Goal: Find specific page/section: Find specific page/section

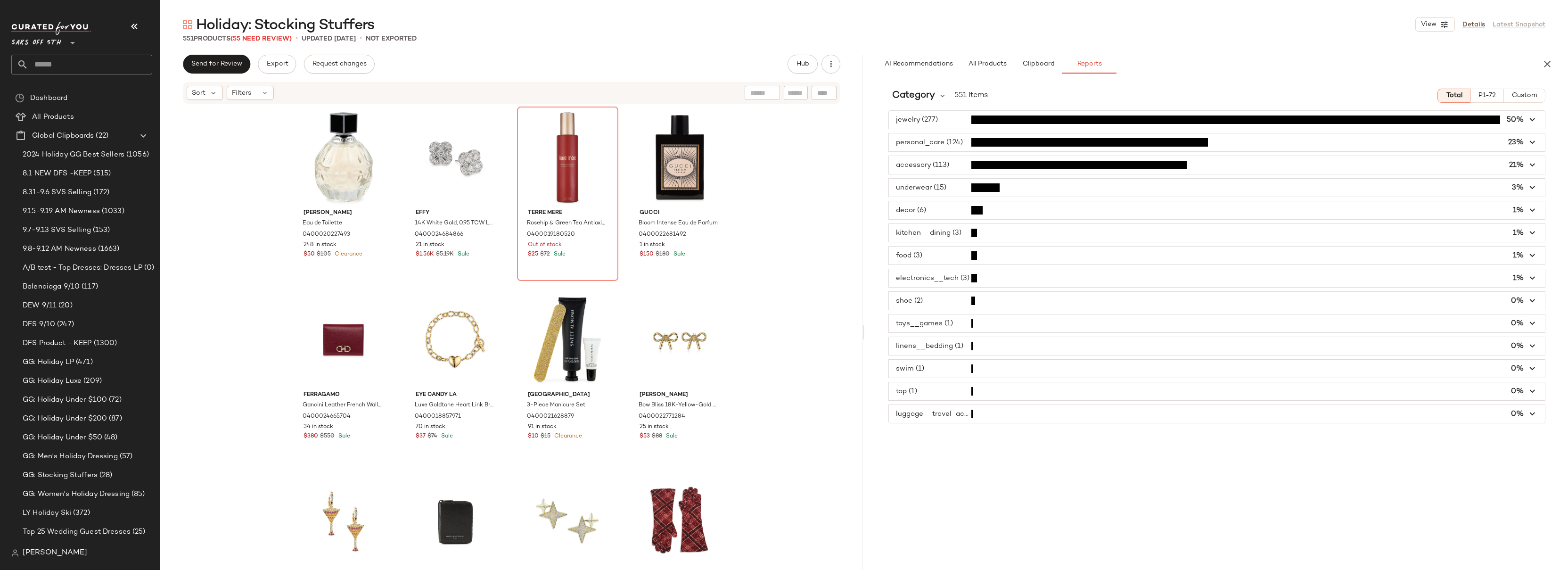
click at [644, 49] on div "Holiday: Stocking Stuffers View Details Latest Snapshot 551 Products (55 Need R…" at bounding box center [864, 292] width 1408 height 555
click at [707, 62] on div "Send for Review Export Request changes Hub" at bounding box center [511, 64] width 657 height 19
click at [966, 143] on span "button" at bounding box center [1217, 142] width 657 height 18
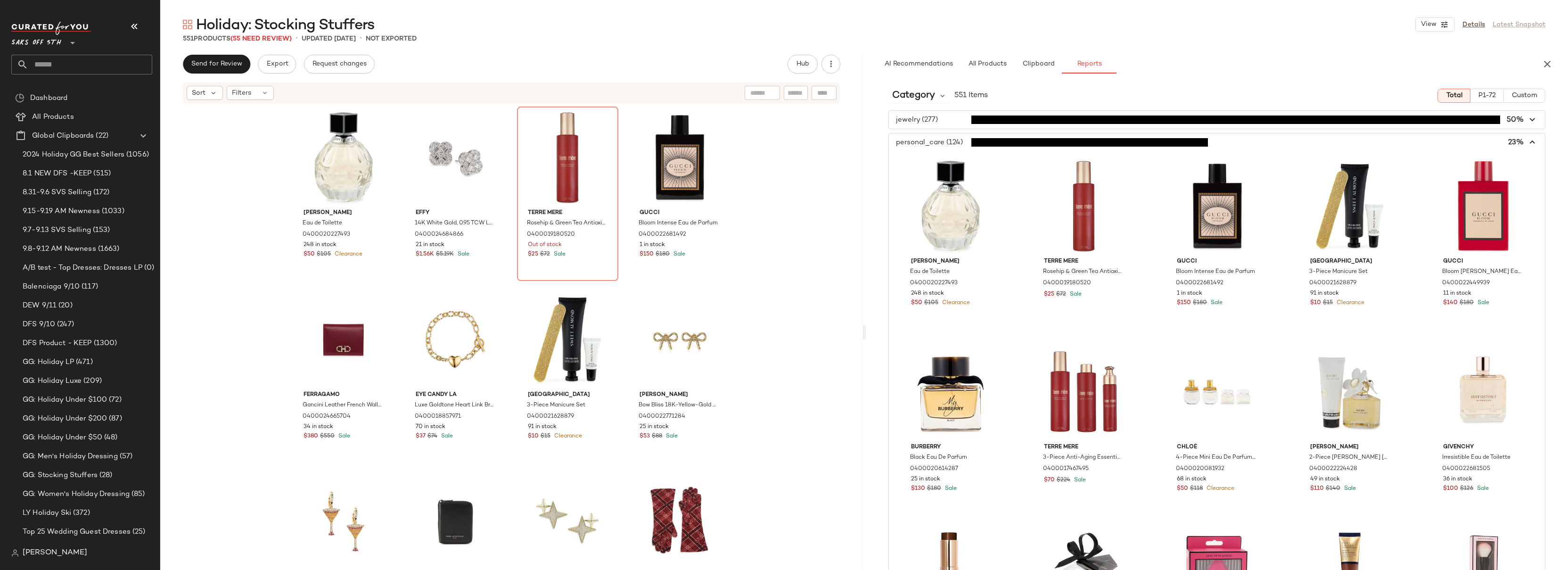
click at [966, 143] on span "button" at bounding box center [1217, 142] width 657 height 18
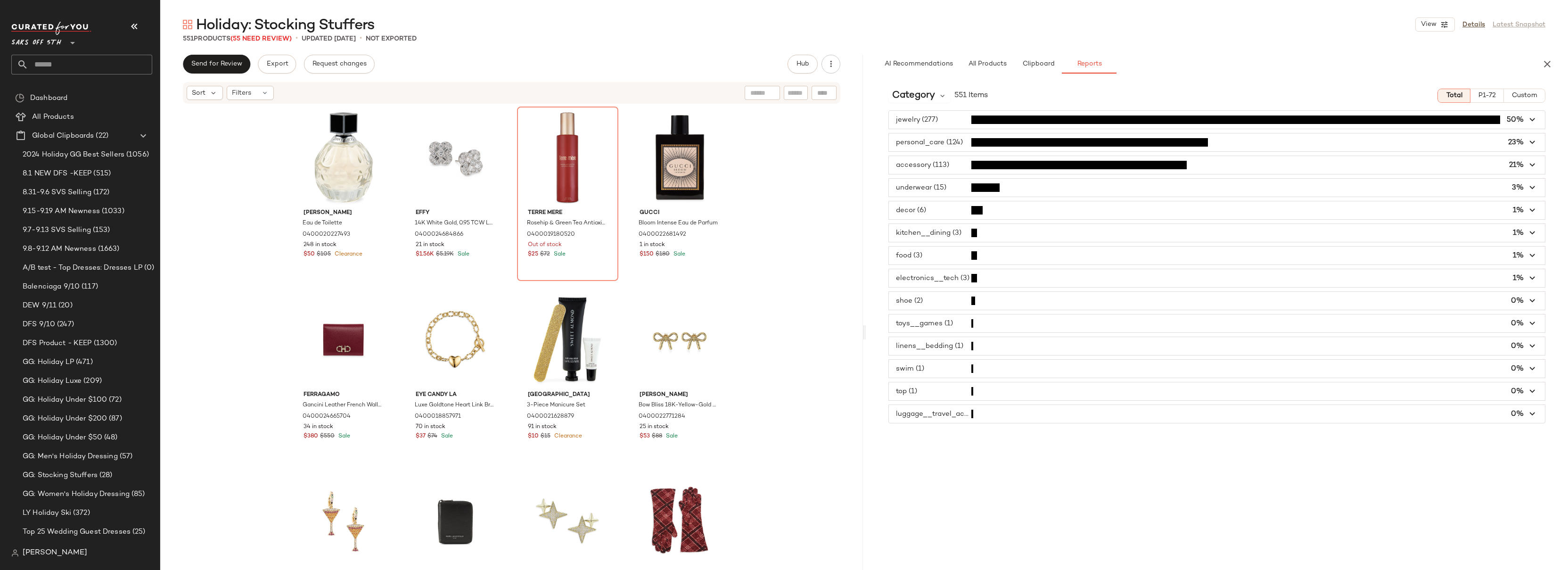
click at [959, 164] on span "button" at bounding box center [1217, 164] width 657 height 18
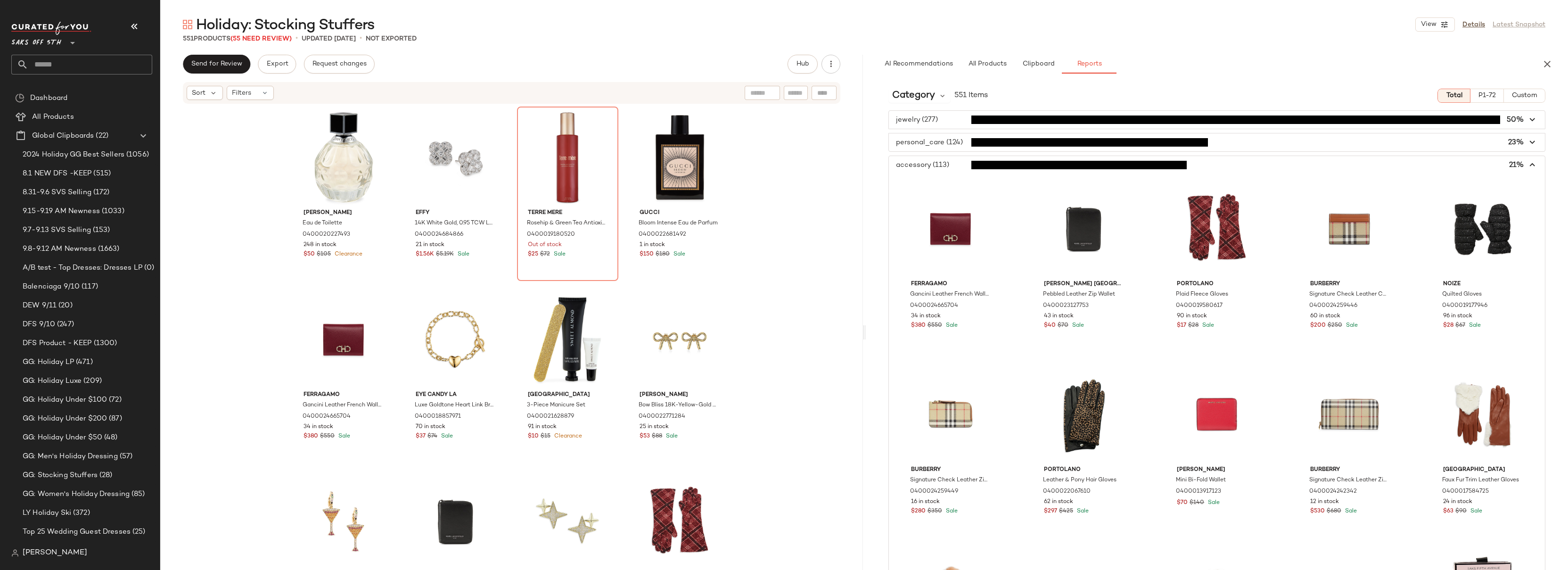
click at [959, 164] on span "button" at bounding box center [1217, 164] width 657 height 18
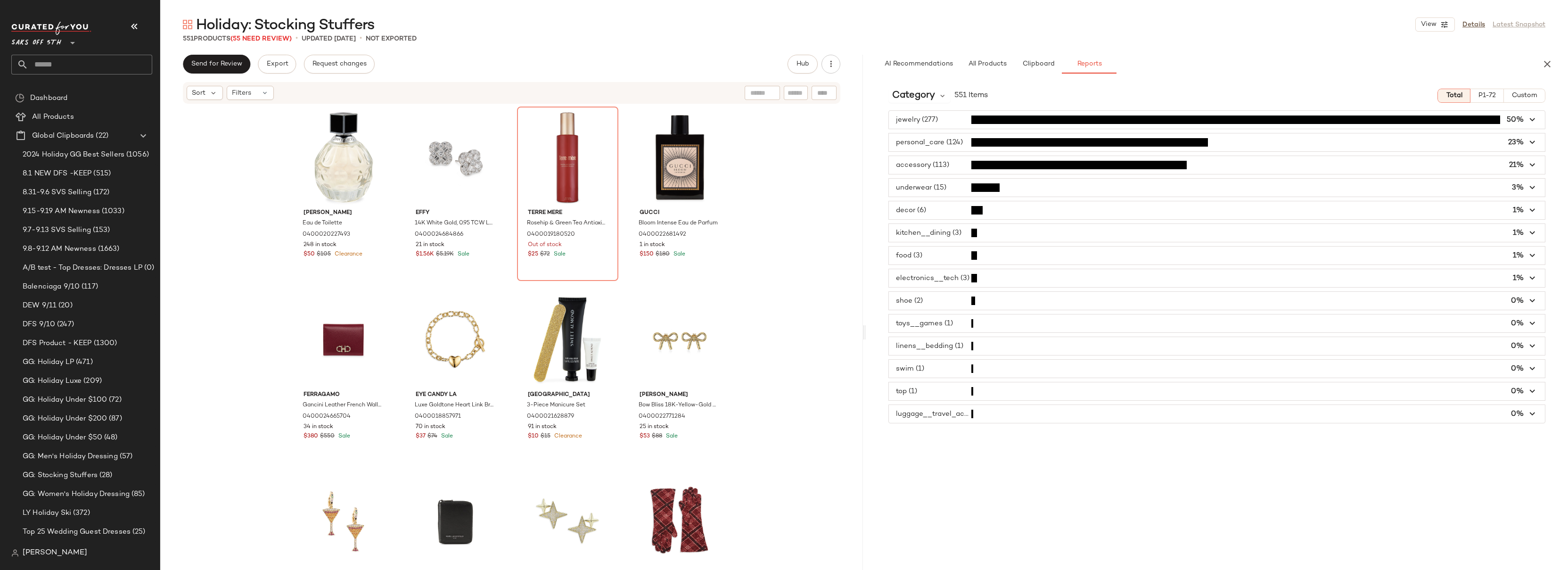
click at [955, 187] on span "button" at bounding box center [1217, 187] width 657 height 18
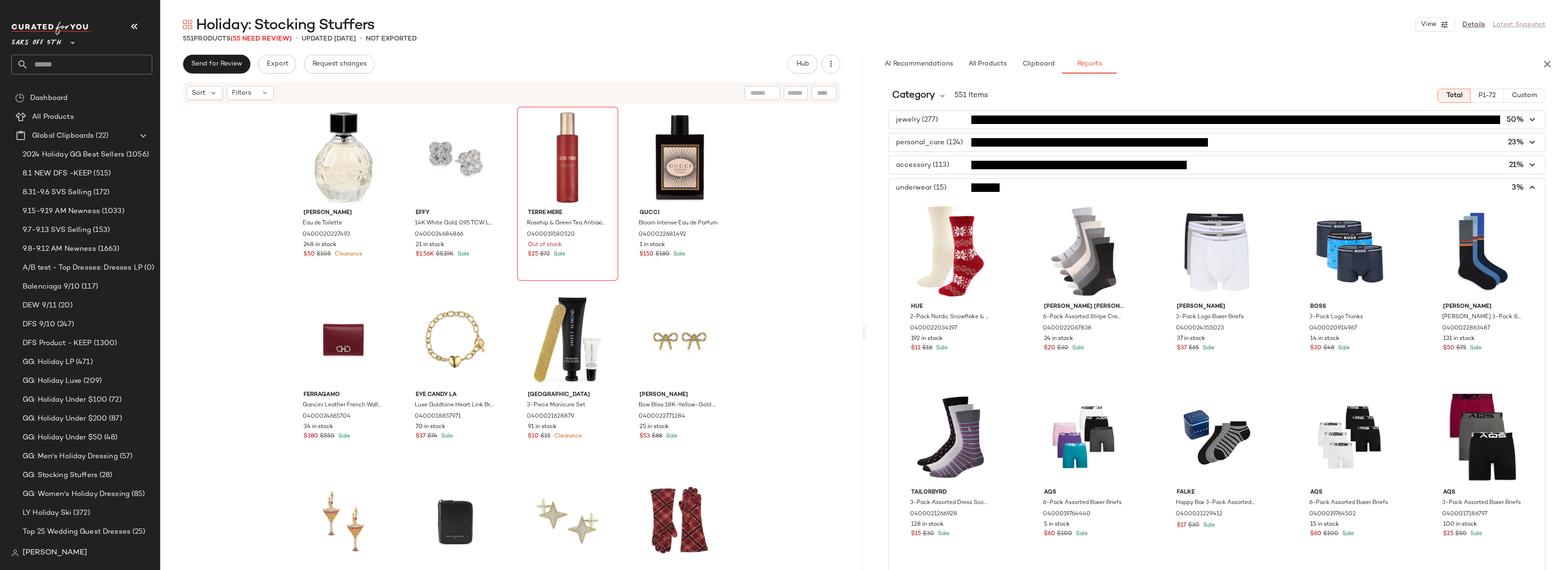
click at [955, 187] on span "button" at bounding box center [1217, 187] width 657 height 18
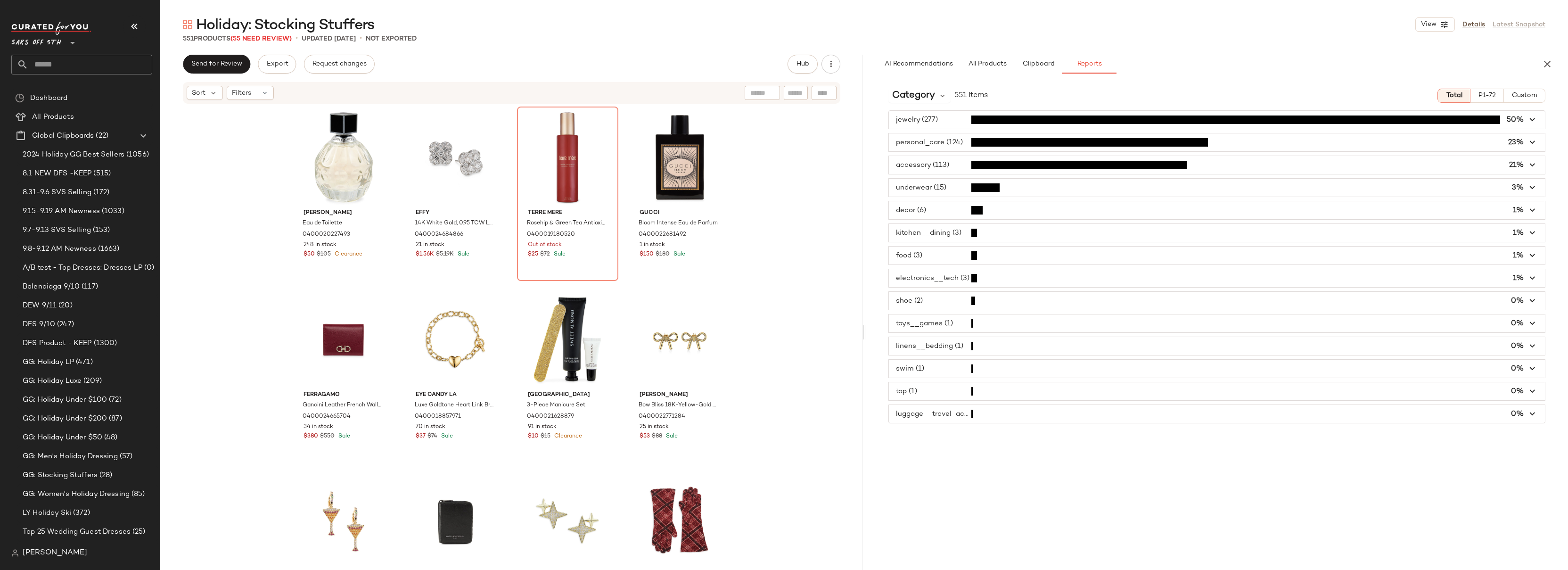
click at [704, 46] on div "Holiday: Stocking Stuffers View Details Latest Snapshot 551 Products (55 Need R…" at bounding box center [864, 292] width 1408 height 555
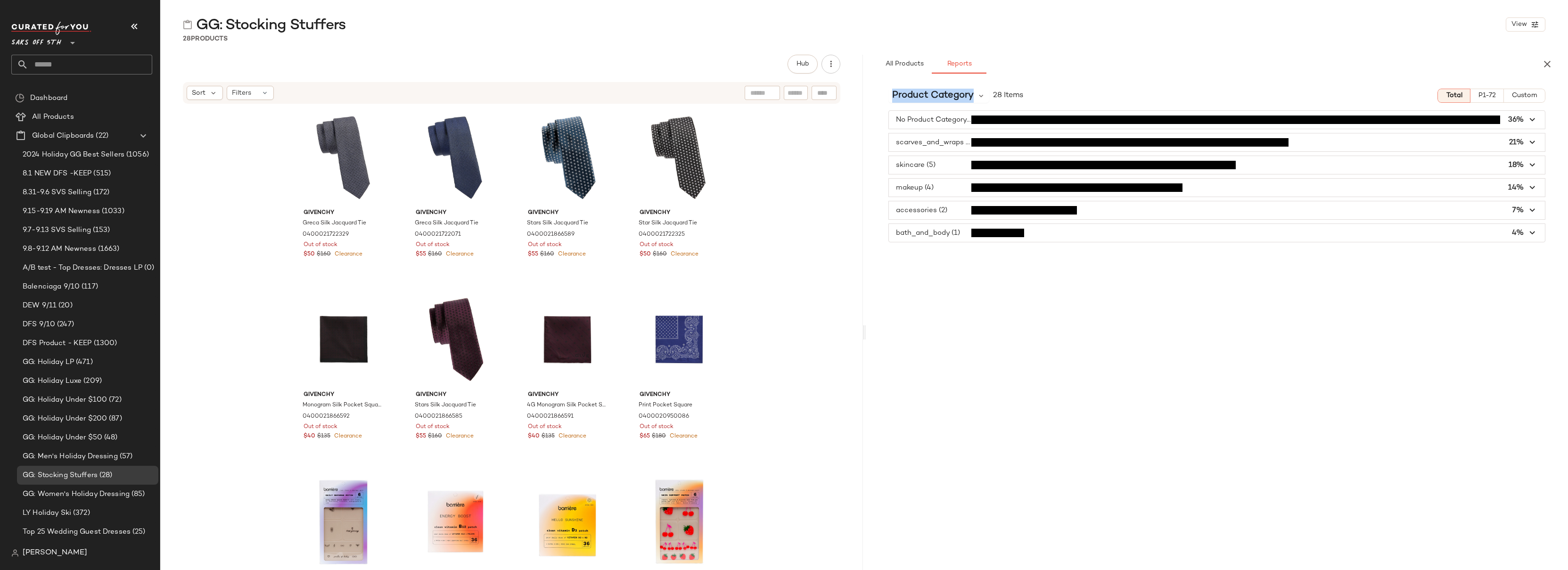
click at [964, 143] on span "button" at bounding box center [1217, 142] width 657 height 18
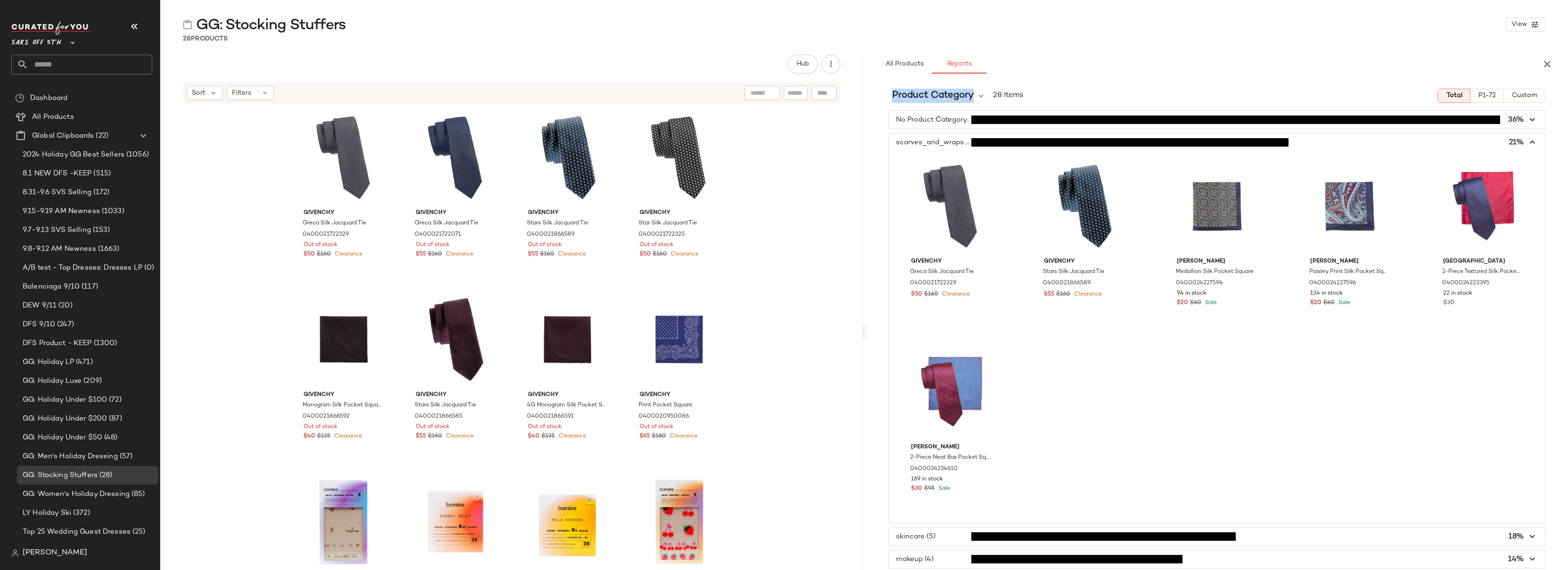
click at [963, 143] on span "button" at bounding box center [1217, 142] width 657 height 18
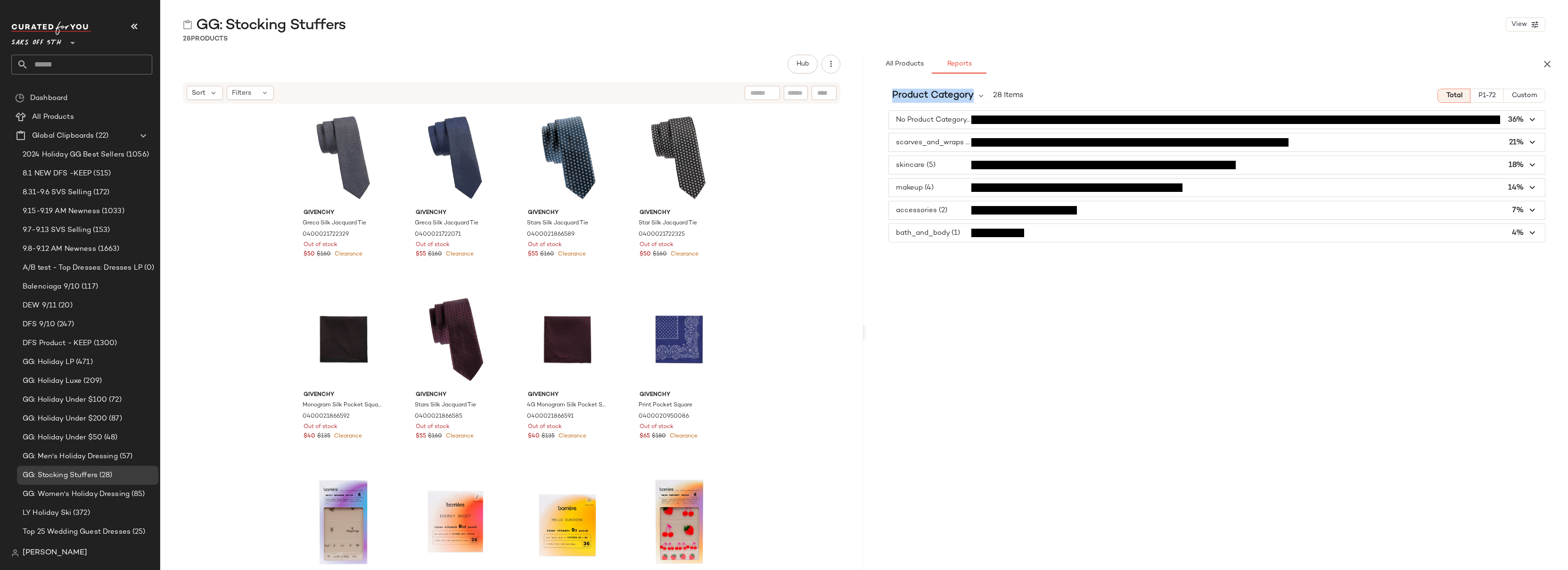
click at [953, 125] on span "button" at bounding box center [1217, 119] width 657 height 18
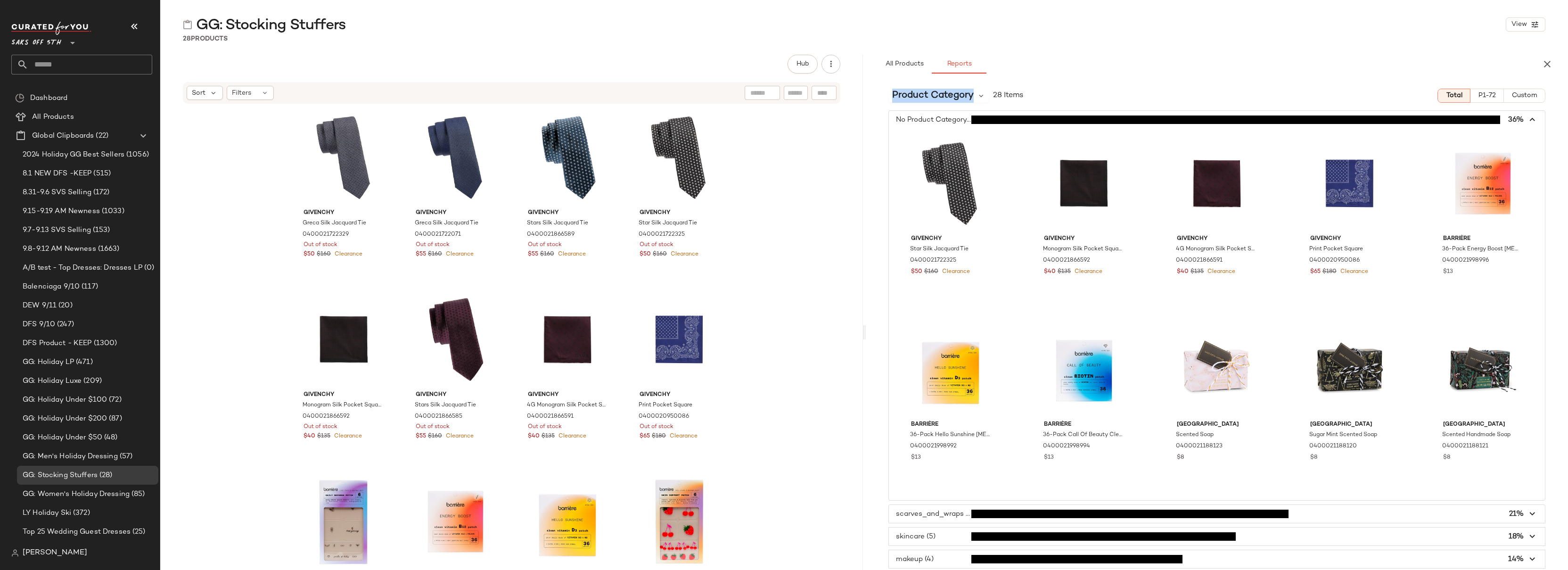
click at [953, 124] on span "button" at bounding box center [1217, 119] width 657 height 18
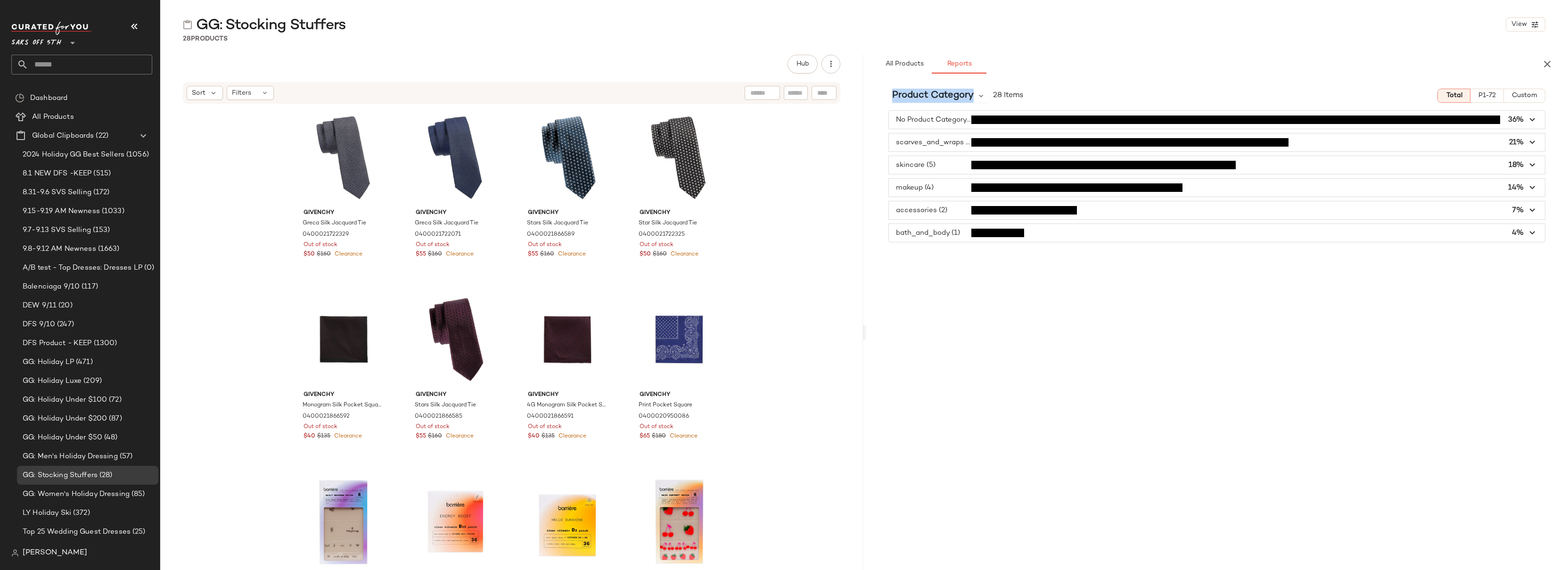
click at [950, 168] on span "button" at bounding box center [1217, 164] width 657 height 18
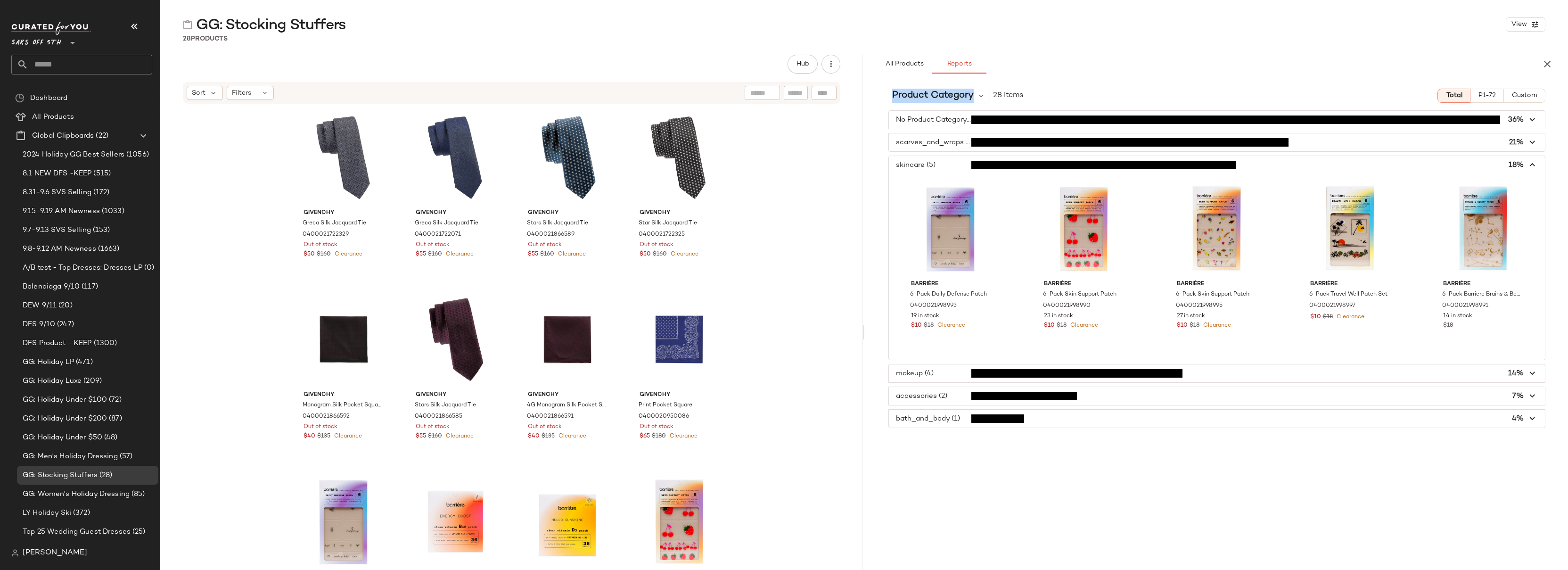
click at [950, 168] on span "button" at bounding box center [1217, 164] width 657 height 18
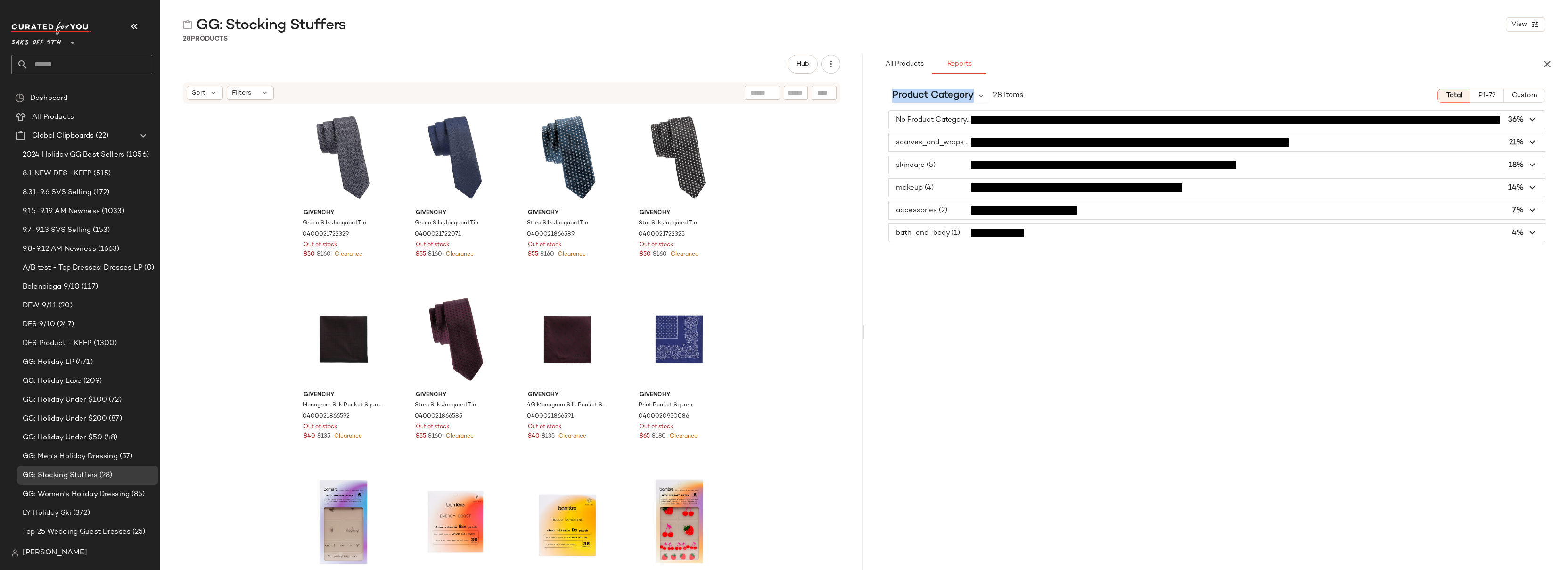
click at [950, 189] on span "button" at bounding box center [1217, 187] width 657 height 18
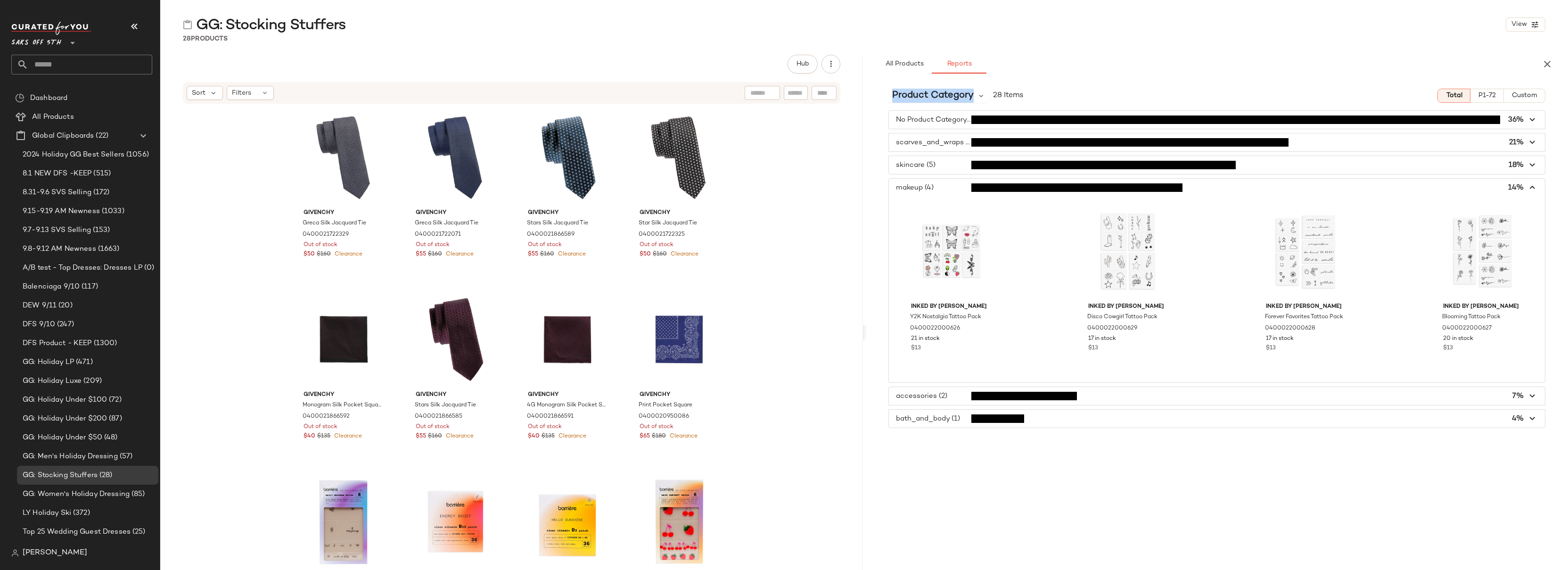
click at [950, 189] on span "button" at bounding box center [1217, 187] width 657 height 18
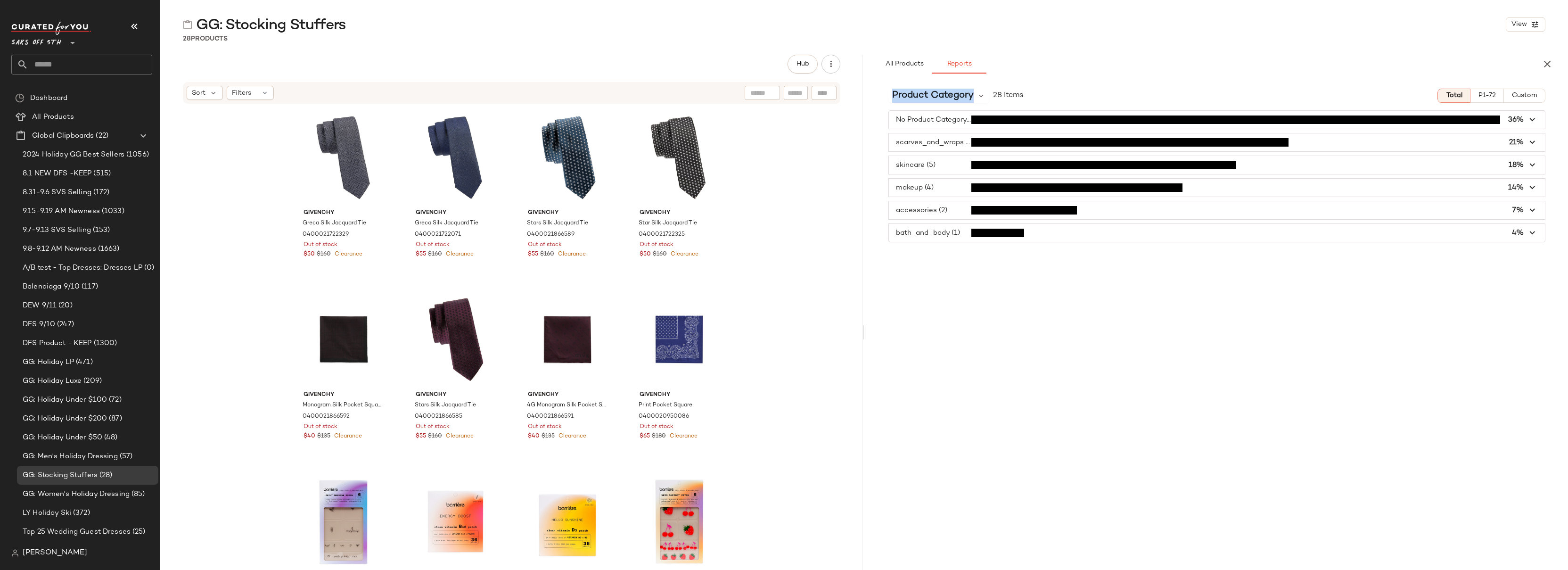
click at [954, 214] on span "button" at bounding box center [1217, 210] width 657 height 18
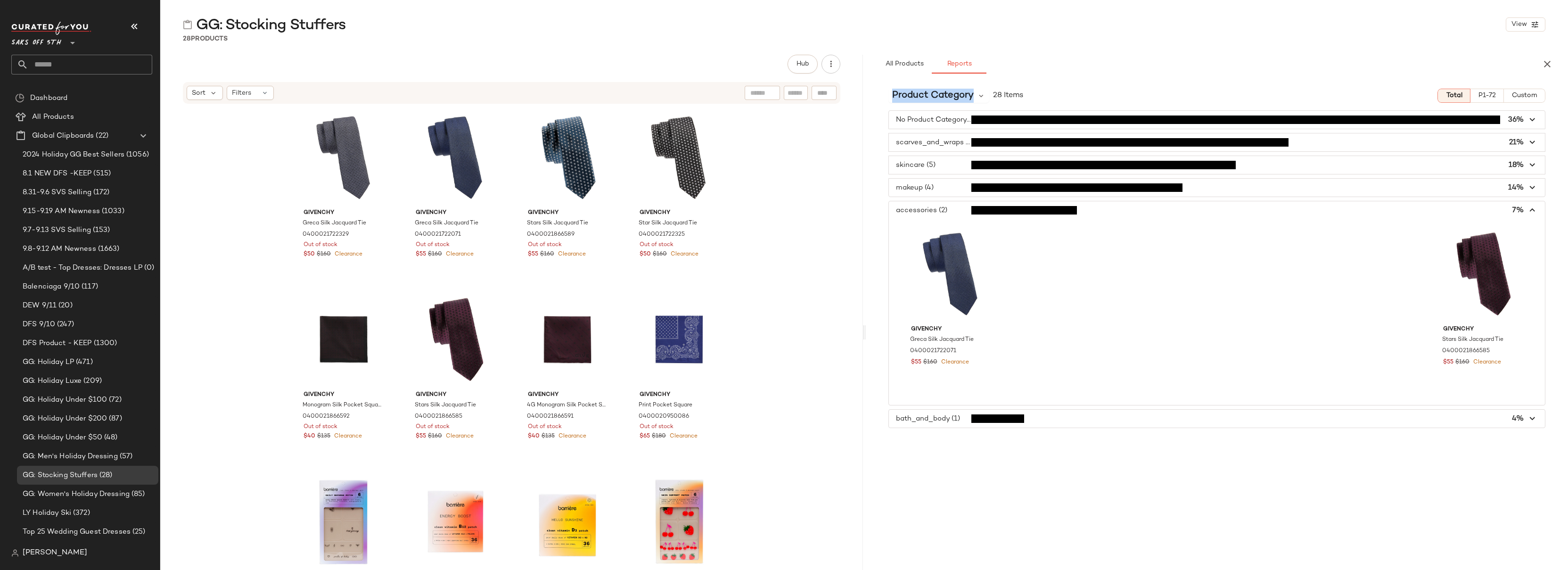
click at [954, 214] on span "button" at bounding box center [1217, 210] width 657 height 18
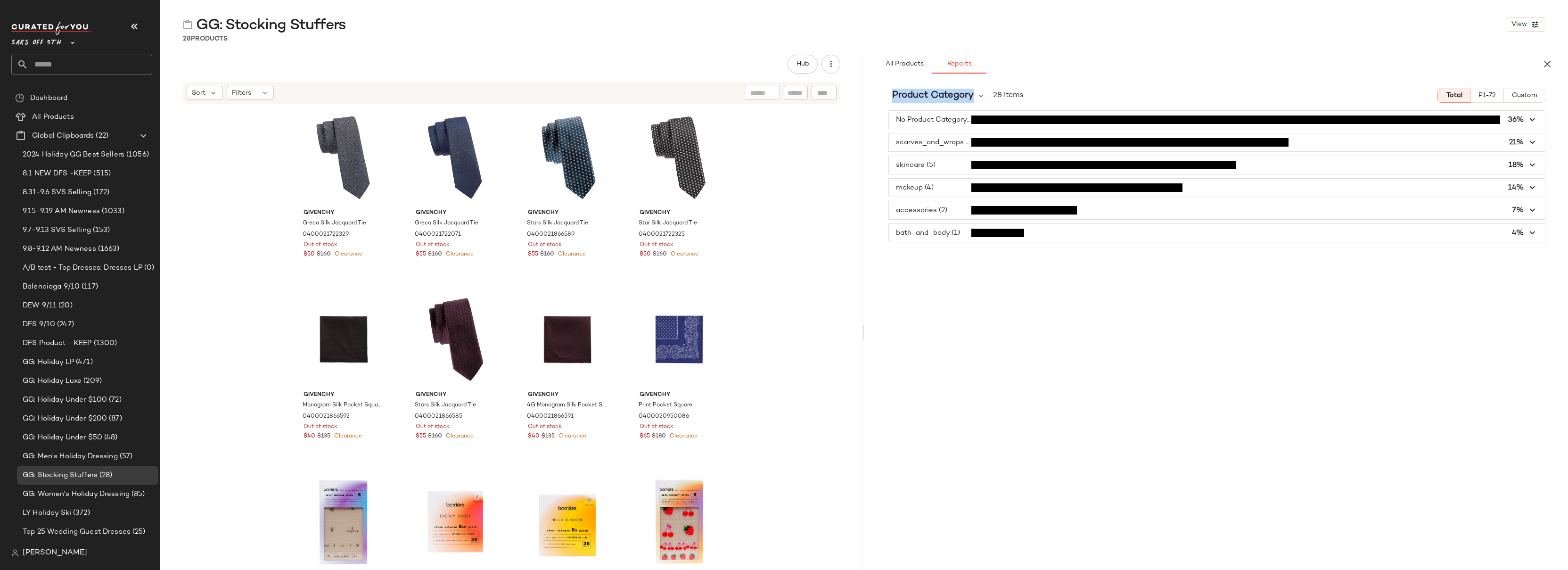
click at [954, 237] on span "button" at bounding box center [1217, 233] width 657 height 18
click at [1045, 68] on div "All Products Reports" at bounding box center [1202, 64] width 650 height 19
click at [58, 155] on span "2024 Holiday GG Best Sellers" at bounding box center [73, 155] width 102 height 11
